Goal: Task Accomplishment & Management: Use online tool/utility

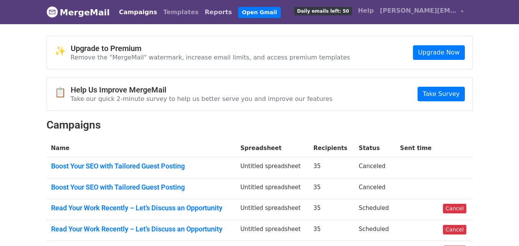
click at [202, 14] on link "Reports" at bounding box center [218, 12] width 33 height 15
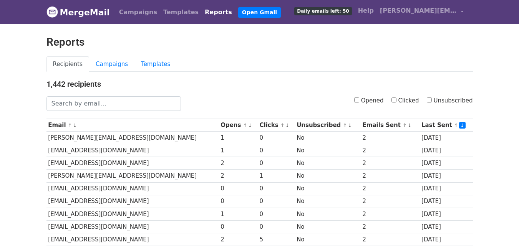
click at [401, 101] on label "Clicked" at bounding box center [405, 100] width 28 height 9
click at [396, 101] on input "Clicked" at bounding box center [393, 100] width 5 height 5
checkbox input "true"
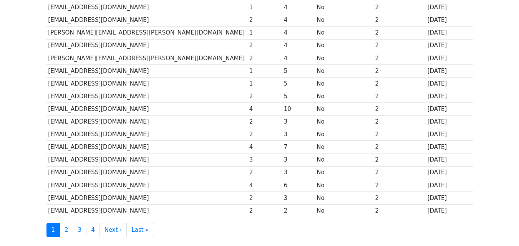
scroll to position [379, 0]
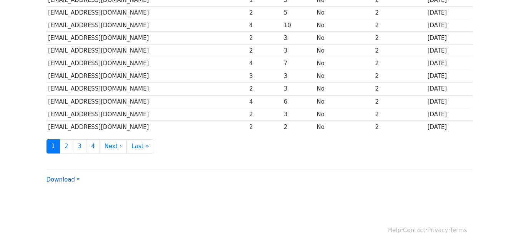
click at [75, 182] on link "Download" at bounding box center [62, 179] width 33 height 7
click at [81, 194] on link "CSV" at bounding box center [77, 194] width 61 height 12
